Goal: Browse casually

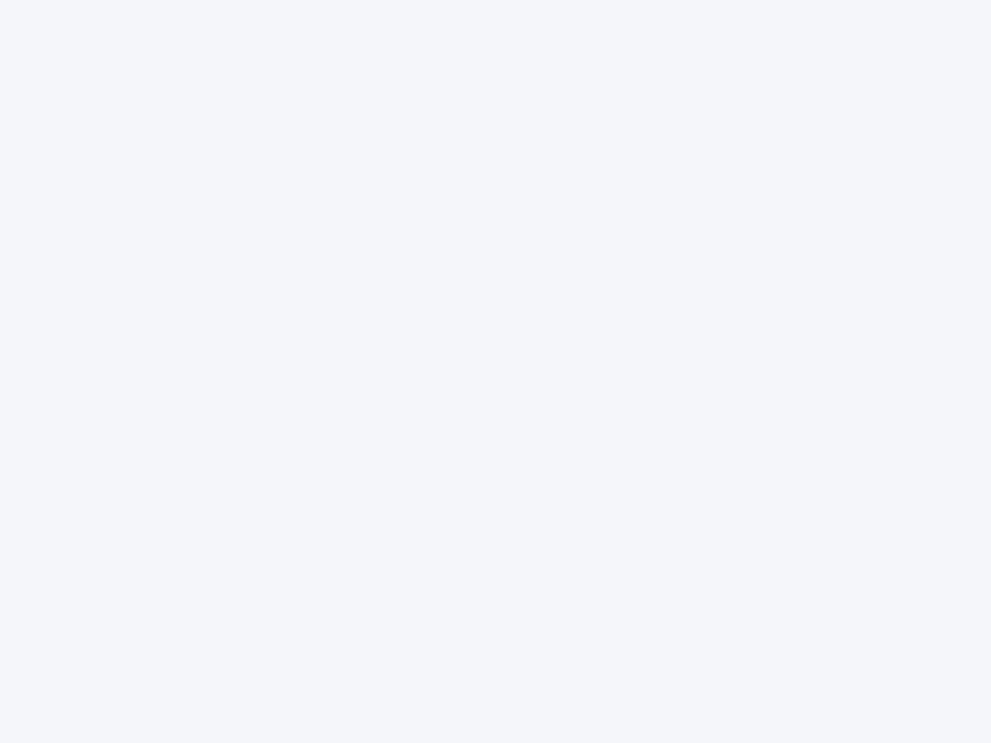
click at [495, 371] on div at bounding box center [495, 371] width 991 height 743
